Goal: Task Accomplishment & Management: Use online tool/utility

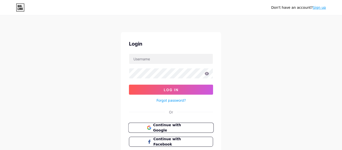
click at [165, 129] on span "Continue with Google" at bounding box center [174, 127] width 42 height 11
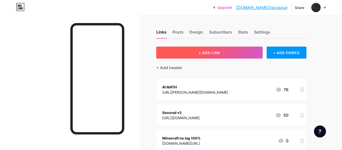
click at [242, 50] on button "+ ADD LINK" at bounding box center [209, 53] width 106 height 12
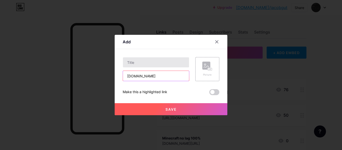
type input "[DOMAIN_NAME]"
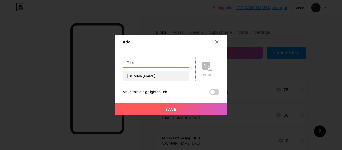
click at [142, 66] on input "text" at bounding box center [156, 62] width 66 height 10
type input "world games"
click at [176, 111] on span "Save" at bounding box center [170, 109] width 11 height 4
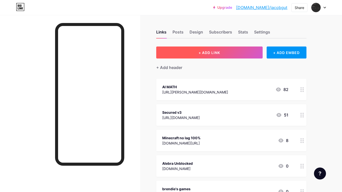
click at [181, 52] on button "+ ADD LINK" at bounding box center [209, 53] width 106 height 12
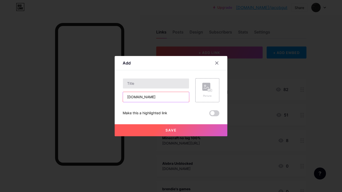
type input "[DOMAIN_NAME]"
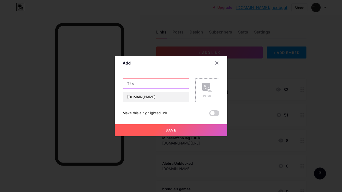
click at [139, 84] on input "text" at bounding box center [156, 84] width 66 height 10
type input "games cool"
click at [143, 128] on button "Save" at bounding box center [171, 130] width 113 height 12
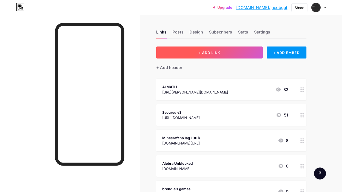
click at [251, 49] on button "+ ADD LINK" at bounding box center [209, 53] width 106 height 12
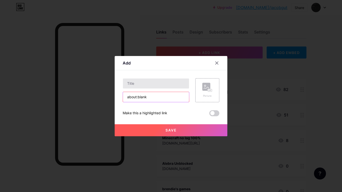
type input "about:blank"
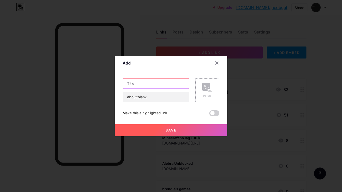
click at [130, 83] on input "text" at bounding box center [156, 84] width 66 height 10
type input "gamepix"
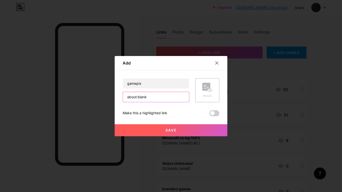
click at [153, 99] on input "about:blank" at bounding box center [156, 97] width 66 height 10
type input "a"
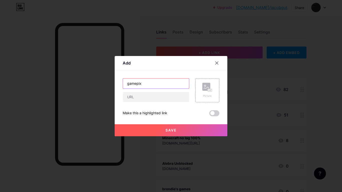
click at [137, 84] on input "gamepix" at bounding box center [156, 84] width 66 height 10
click at [136, 85] on input "gamepix" at bounding box center [156, 84] width 66 height 10
